Goal: Task Accomplishment & Management: Use online tool/utility

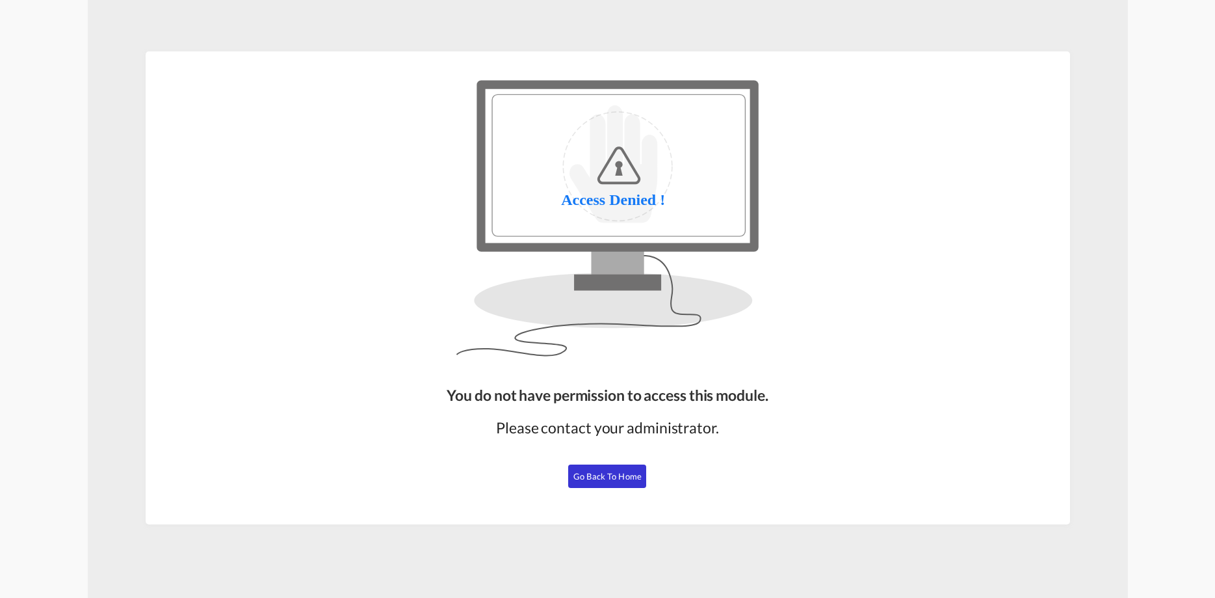
click at [619, 481] on span "Go Back to Home" at bounding box center [608, 476] width 68 height 10
